Goal: Transaction & Acquisition: Purchase product/service

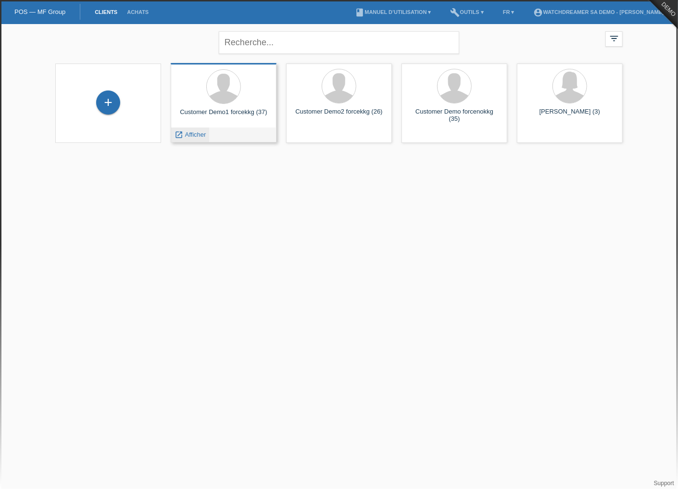
click at [194, 135] on span "Afficher" at bounding box center [195, 134] width 21 height 7
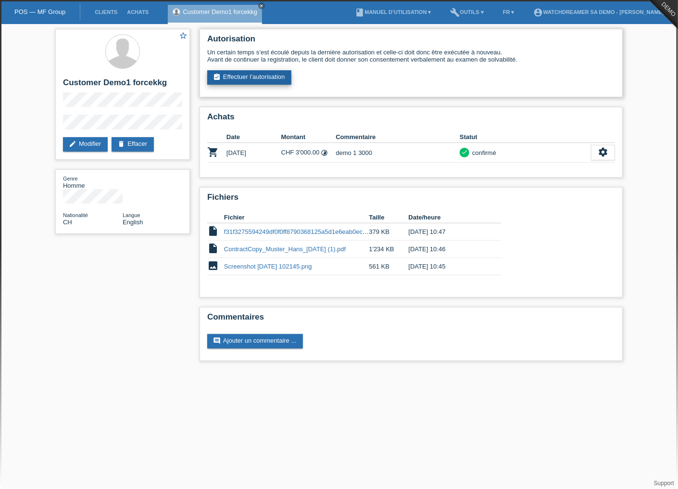
click at [263, 74] on link "assignment_turned_in Effectuer l’autorisation" at bounding box center [249, 77] width 84 height 14
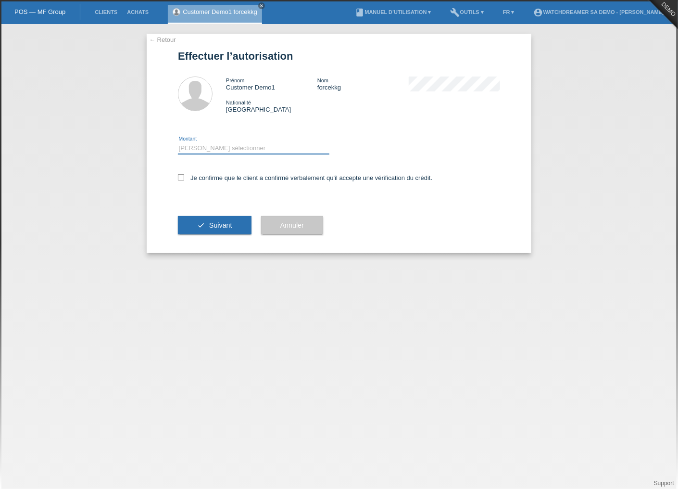
click at [224, 144] on select "Veuillez sélectionner CHF 1.00 - CHF 499.00 CHF 500.00 - CHF 1'999.00 CHF 2'000…" at bounding box center [253, 148] width 151 height 12
select select "3"
click at [178, 142] on select "Veuillez sélectionner CHF 1.00 - CHF 499.00 CHF 500.00 - CHF 1'999.00 CHF 2'000…" at bounding box center [253, 148] width 151 height 12
click at [172, 177] on div "← Retour Effectuer l’autorisation Prénom Customer Demo1 Nom forcekkg Nationalit…" at bounding box center [339, 143] width 385 height 219
click at [183, 176] on icon at bounding box center [181, 177] width 6 height 6
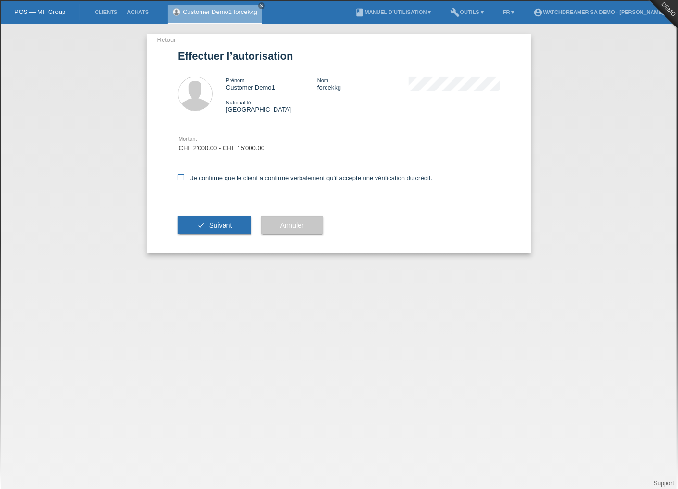
click at [183, 176] on input "Je confirme que le client a confirmé verbalement qu'il accepte une vérification…" at bounding box center [181, 177] width 6 height 6
checkbox input "true"
click at [201, 225] on icon "check" at bounding box center [201, 225] width 8 height 8
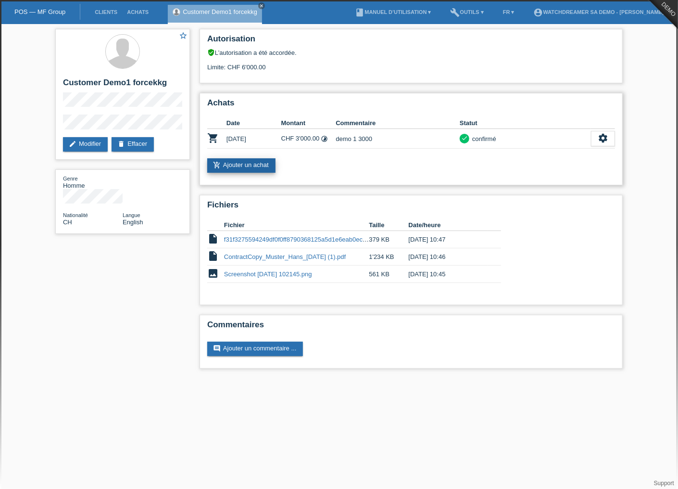
click at [247, 163] on link "add_shopping_cart Ajouter un achat" at bounding box center [241, 165] width 68 height 14
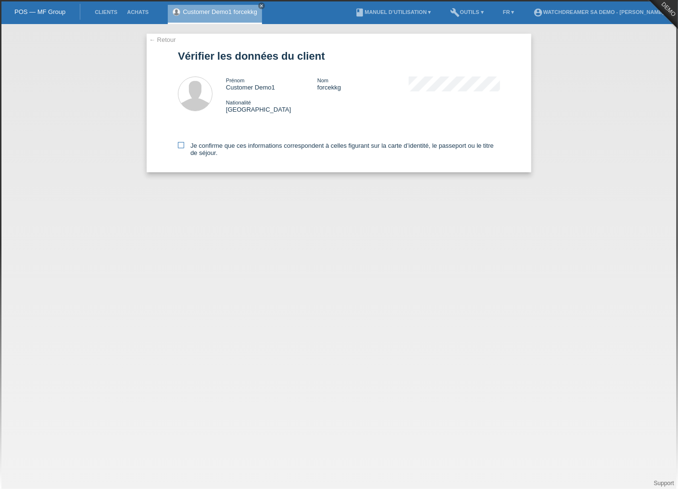
click at [183, 146] on icon at bounding box center [181, 145] width 6 height 6
click at [183, 146] on input "Je confirme que ces informations correspondent à celles figurant sur la carte d…" at bounding box center [181, 145] width 6 height 6
checkbox input "true"
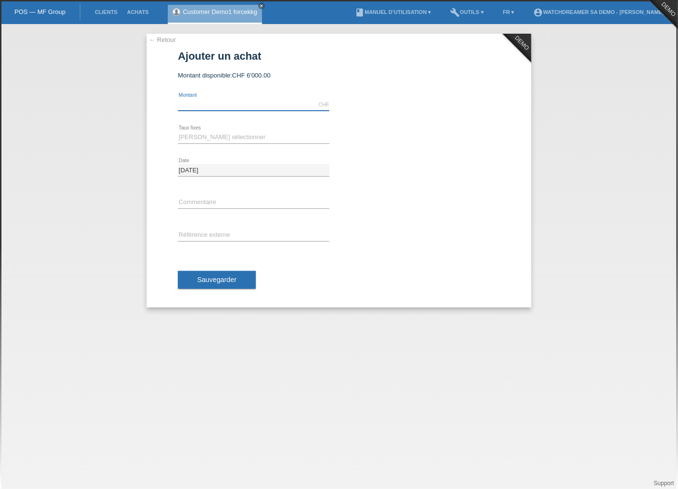
click at [232, 104] on input "text" at bounding box center [253, 105] width 151 height 12
type input "5000.00"
click at [214, 133] on select "Veuillez sélectionner 6 versements 12 versements 24 versements 36 versements 48…" at bounding box center [253, 137] width 151 height 12
select select "622"
click at [178, 131] on select "Veuillez sélectionner 6 versements 12 versements 24 versements 36 versements 48…" at bounding box center [253, 137] width 151 height 12
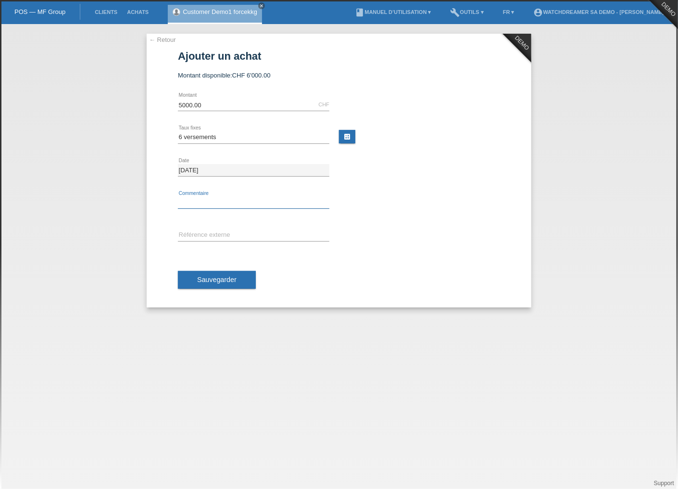
drag, startPoint x: 208, startPoint y: 202, endPoint x: 211, endPoint y: 208, distance: 7.1
click at [208, 202] on input "text" at bounding box center [253, 203] width 151 height 12
type input "Traitement"
drag, startPoint x: 222, startPoint y: 235, endPoint x: 226, endPoint y: 239, distance: 6.8
click at [222, 234] on input "text" at bounding box center [253, 235] width 151 height 12
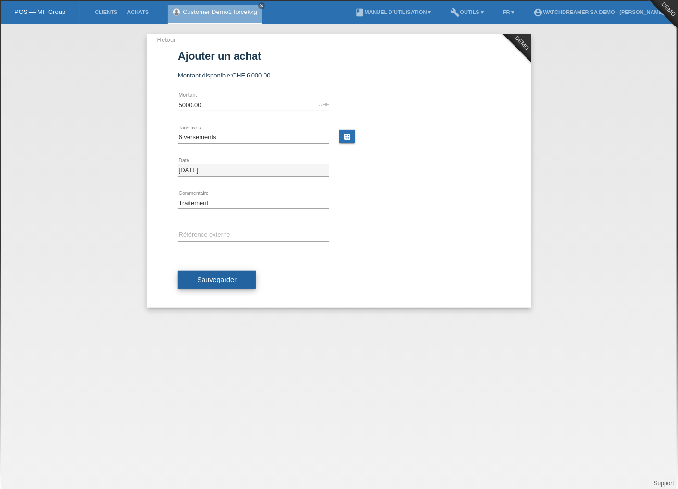
click at [197, 276] on span "Sauvegarder" at bounding box center [216, 280] width 39 height 8
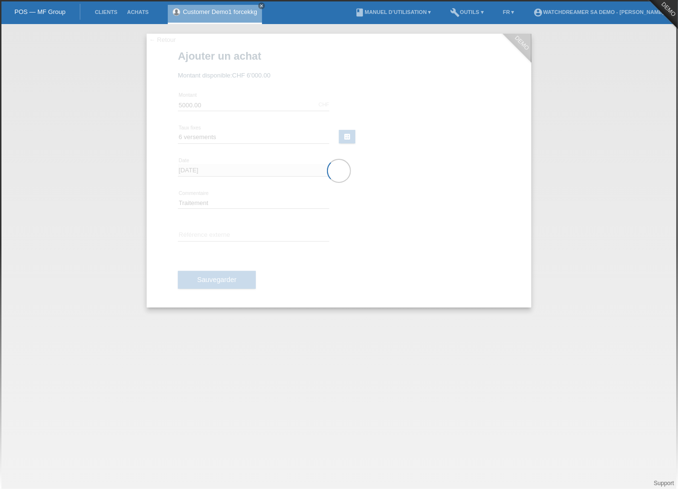
click at [224, 233] on div at bounding box center [339, 171] width 385 height 274
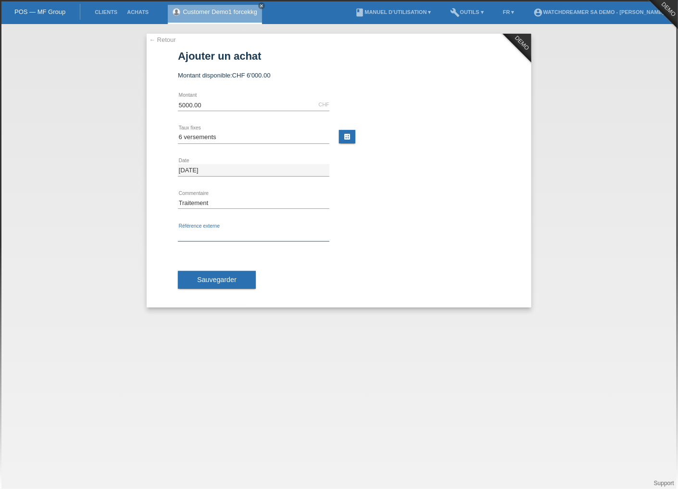
click at [225, 231] on input "text" at bounding box center [253, 235] width 151 height 12
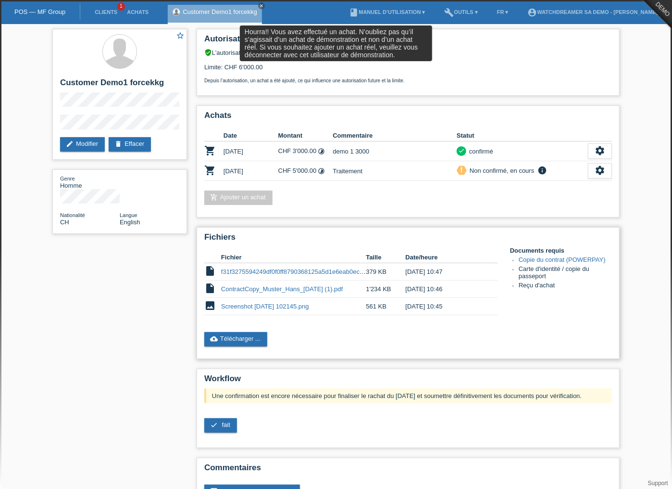
scroll to position [32, 0]
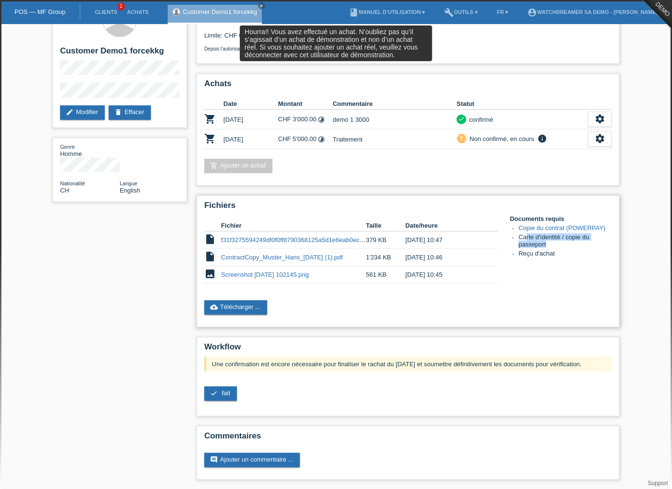
drag, startPoint x: 563, startPoint y: 248, endPoint x: 526, endPoint y: 235, distance: 38.9
click at [526, 235] on li "Carte d'identité / copie du passeport" at bounding box center [565, 241] width 93 height 16
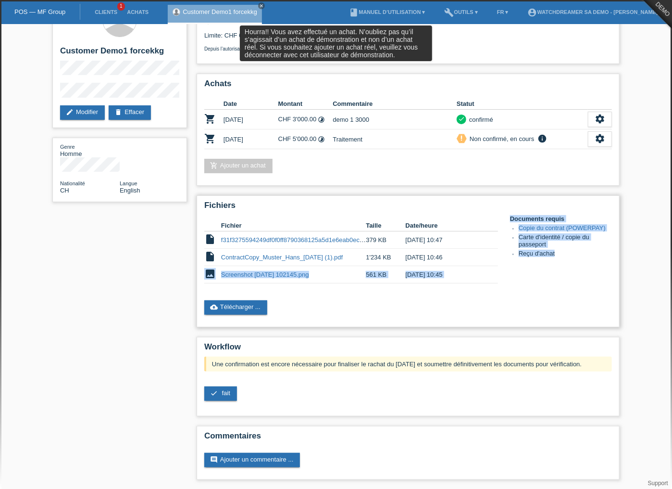
drag, startPoint x: 561, startPoint y: 253, endPoint x: 495, endPoint y: 251, distance: 65.4
click at [495, 251] on div "Fichier Taille Date/heure insert_drive_file f31f3275594249df0f0ff8790368125a5d1…" at bounding box center [408, 254] width 408 height 78
click at [563, 258] on li "Reçu d'achat" at bounding box center [565, 254] width 93 height 9
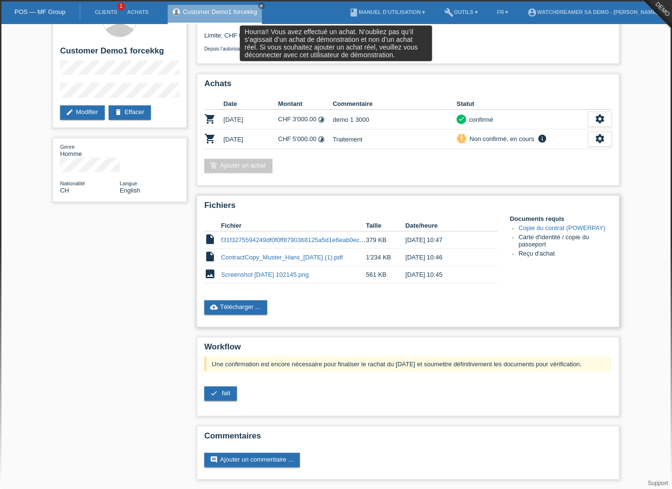
click at [563, 258] on li "Reçu d'achat" at bounding box center [565, 254] width 93 height 9
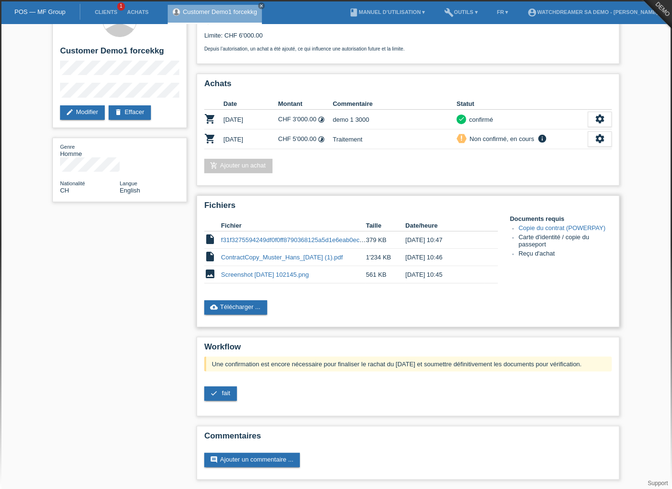
click at [573, 224] on link "Copie du contrat (POWERPAY)" at bounding box center [562, 227] width 87 height 7
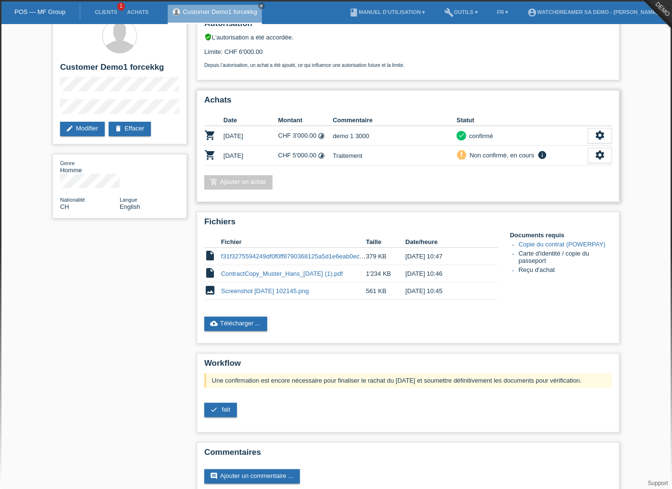
scroll to position [0, 0]
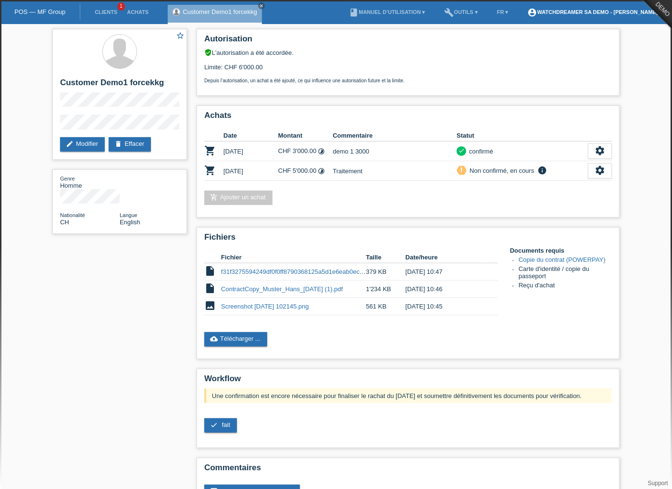
click at [631, 12] on link "account_circle Watchdreamer SA Demo - [PERSON_NAME] ▾" at bounding box center [595, 12] width 144 height 6
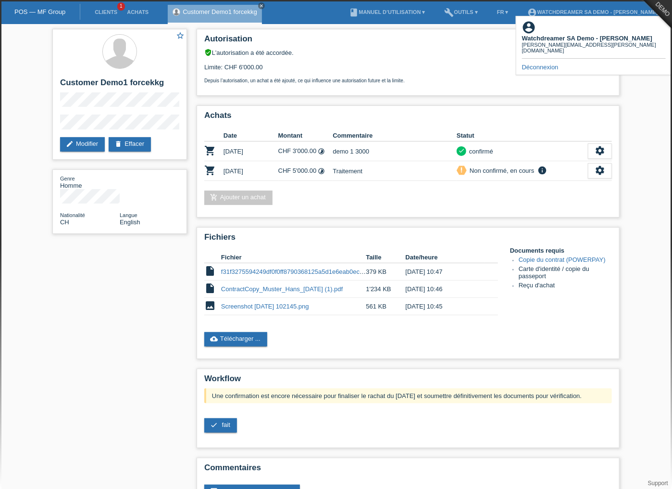
click at [535, 63] on link "Déconnexion" at bounding box center [540, 66] width 37 height 7
